Goal: Find contact information: Obtain details needed to contact an individual or organization

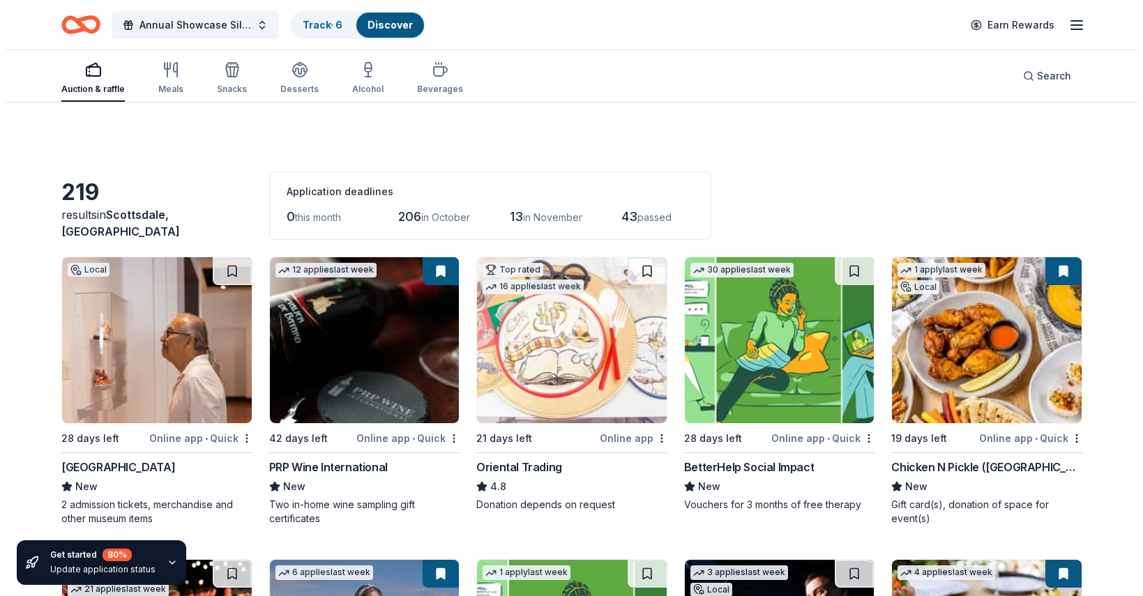
scroll to position [2464, 0]
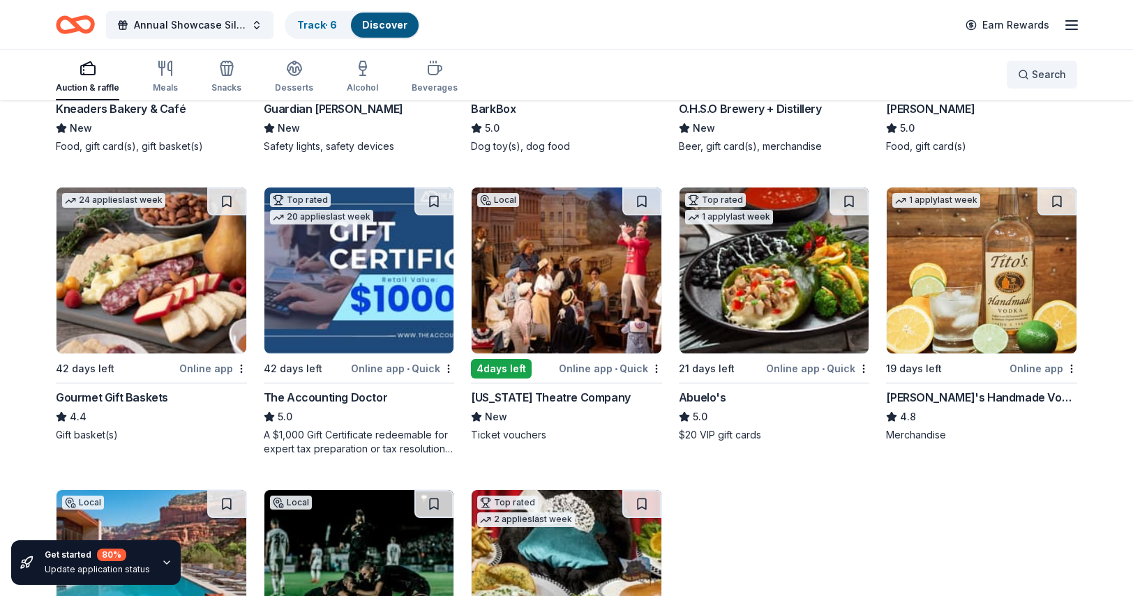
click at [1038, 83] on button "Search" at bounding box center [1042, 75] width 70 height 28
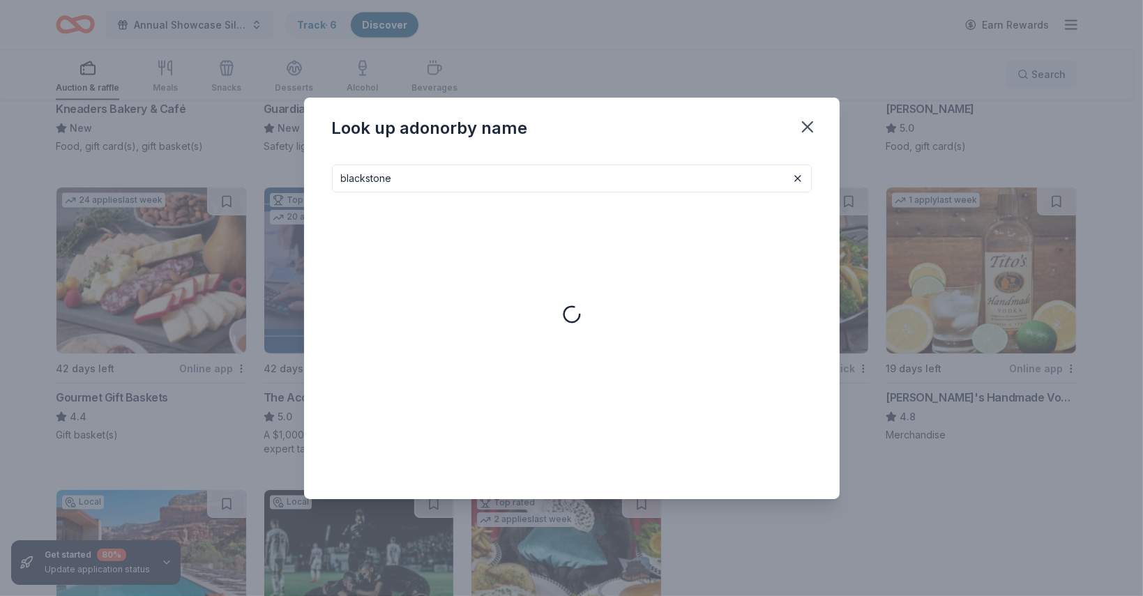
type input "blackstone"
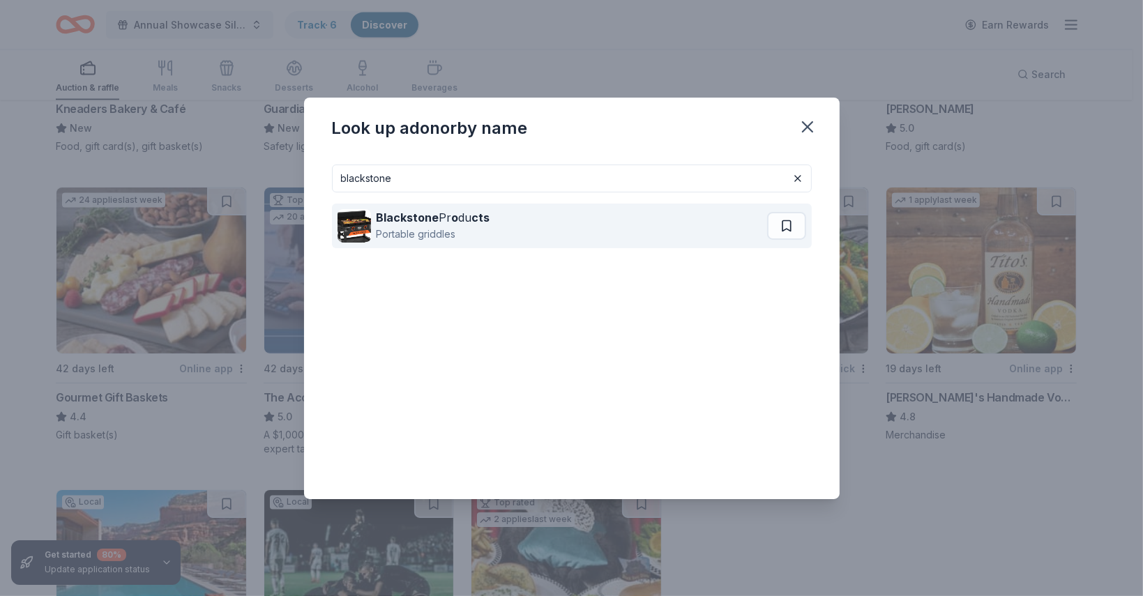
click at [495, 224] on div "Blackstone Pr o du cts Portable griddles" at bounding box center [553, 226] width 430 height 45
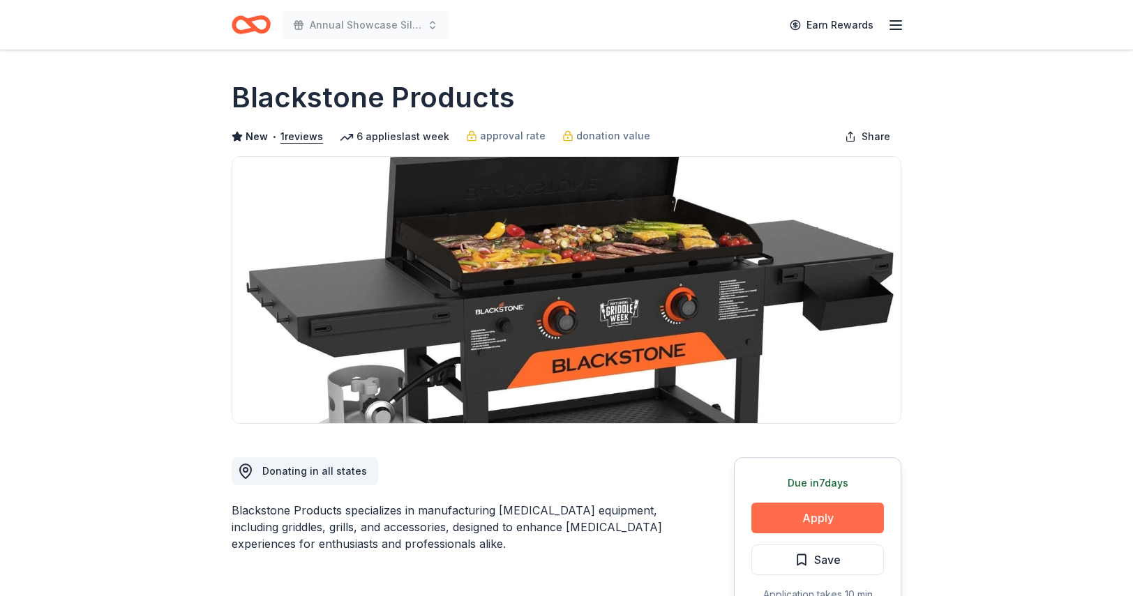
click at [805, 513] on button "Apply" at bounding box center [817, 518] width 133 height 31
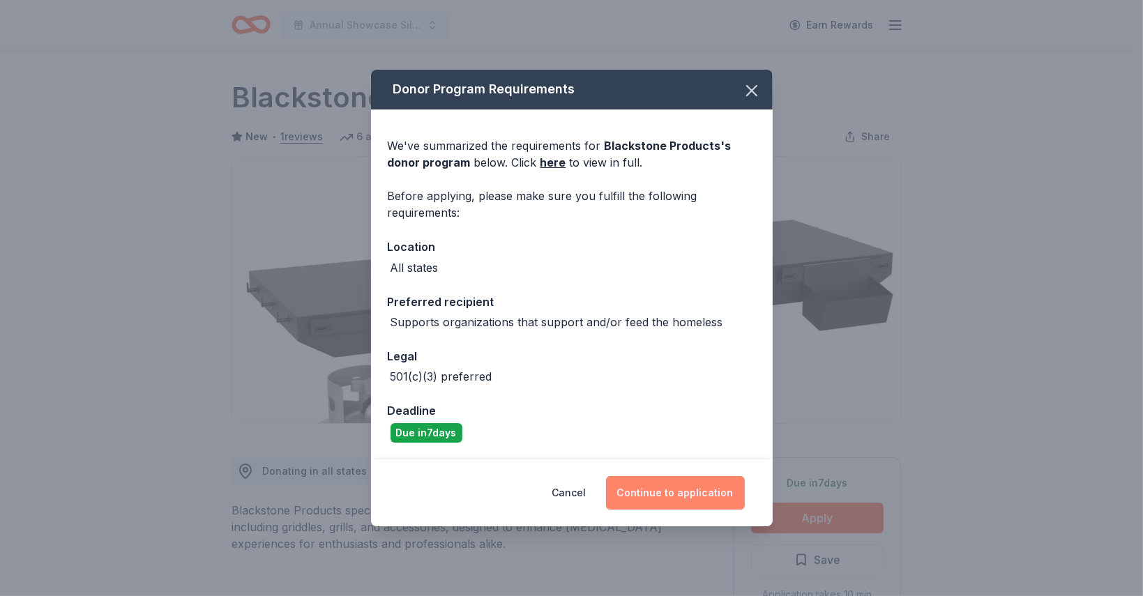
click at [696, 498] on button "Continue to application" at bounding box center [675, 492] width 139 height 33
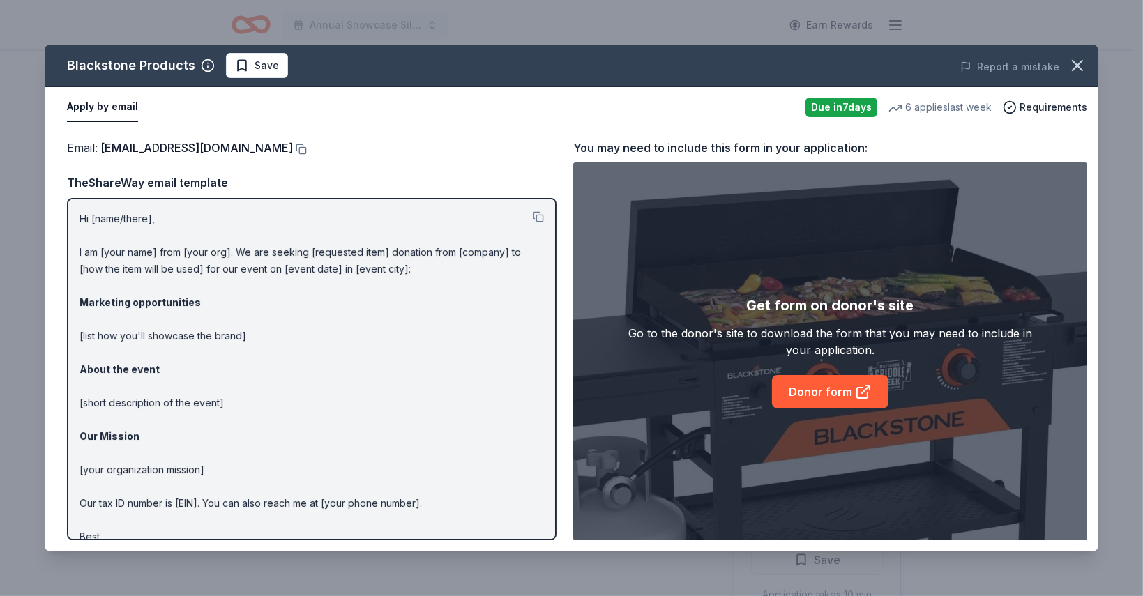
click at [313, 151] on div "Email : [EMAIL_ADDRESS][DOMAIN_NAME]" at bounding box center [312, 148] width 490 height 18
click at [306, 149] on button at bounding box center [300, 149] width 14 height 11
